Goal: Entertainment & Leisure: Consume media (video, audio)

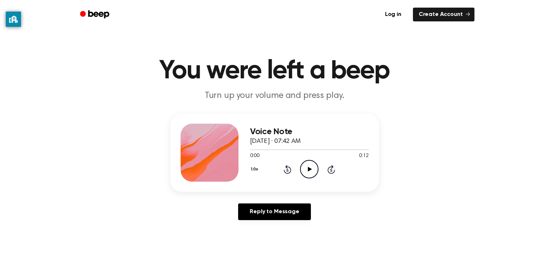
click at [308, 168] on icon at bounding box center [310, 169] width 4 height 5
click at [305, 169] on icon "Play Audio" at bounding box center [309, 169] width 18 height 18
click at [313, 170] on icon "Play Audio" at bounding box center [309, 169] width 18 height 18
click at [304, 163] on icon "Play Audio" at bounding box center [309, 169] width 18 height 18
click at [308, 169] on icon at bounding box center [310, 169] width 4 height 5
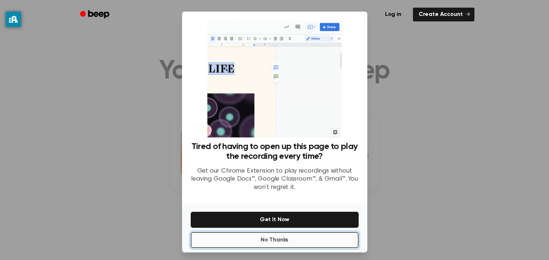
click at [302, 245] on button "No Thanks" at bounding box center [275, 240] width 168 height 16
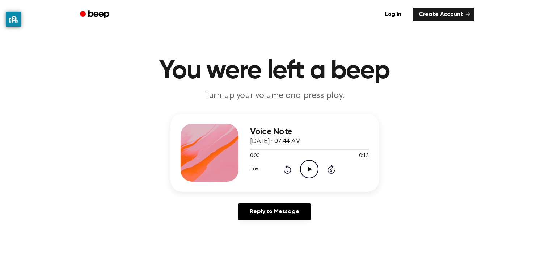
click at [302, 174] on icon "Play Audio" at bounding box center [309, 169] width 18 height 18
click at [315, 168] on icon "Play Audio" at bounding box center [309, 169] width 18 height 18
click at [307, 172] on icon "Play Audio" at bounding box center [309, 169] width 18 height 18
